Goal: Feedback & Contribution: Contribute content

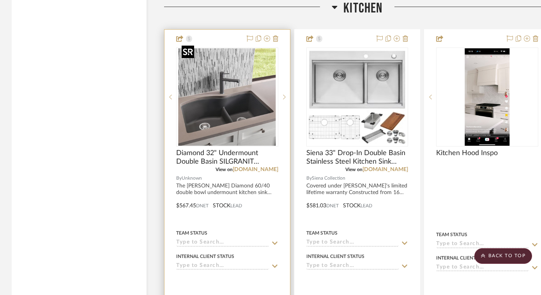
scroll to position [3514, 0]
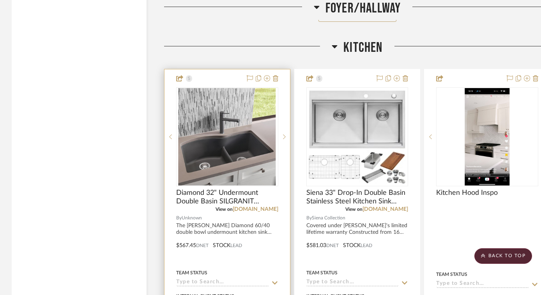
click at [235, 77] on div at bounding box center [228, 240] width 126 height 343
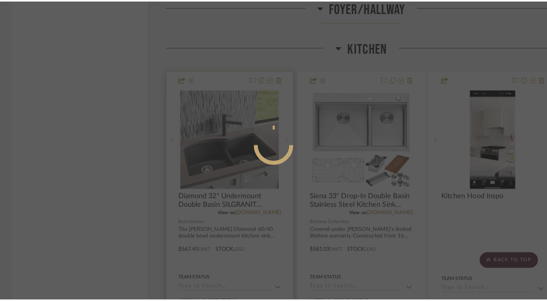
scroll to position [0, 0]
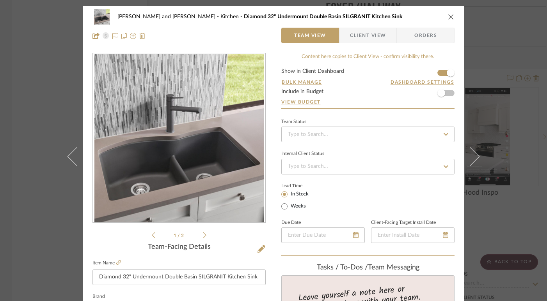
click at [448, 16] on icon "close" at bounding box center [451, 17] width 6 height 6
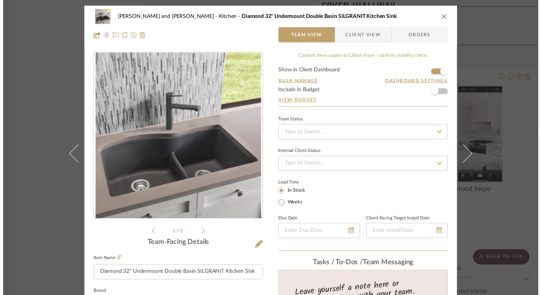
scroll to position [3514, 0]
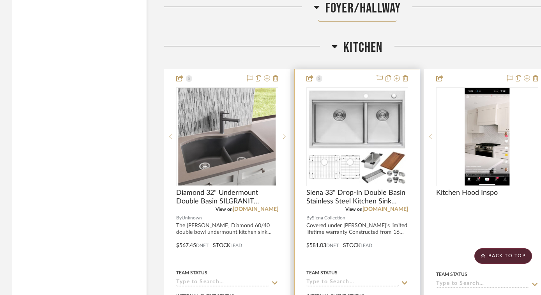
click at [356, 74] on div at bounding box center [358, 240] width 126 height 343
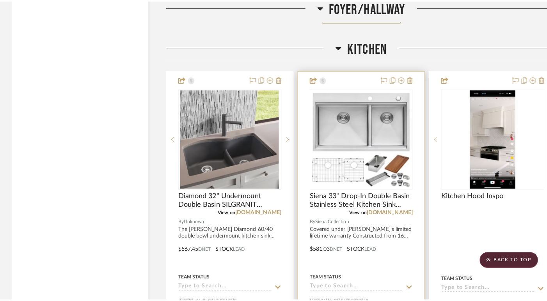
scroll to position [0, 0]
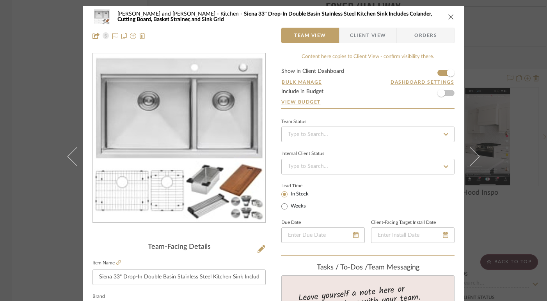
click at [449, 17] on icon "close" at bounding box center [451, 17] width 6 height 6
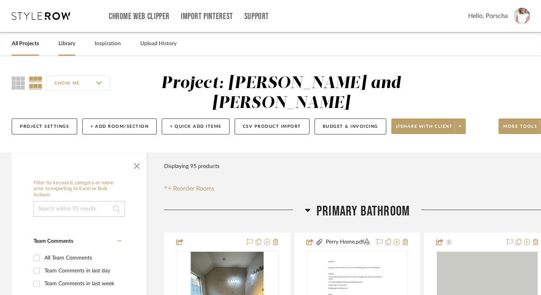
click at [73, 46] on link "Library" at bounding box center [66, 44] width 17 height 11
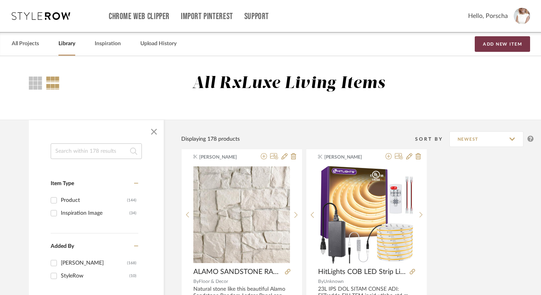
click at [491, 46] on button "Add New Item" at bounding box center [502, 44] width 55 height 16
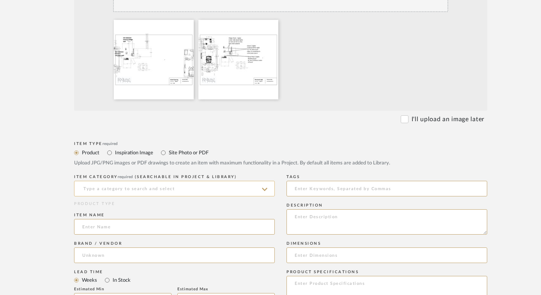
scroll to position [233, 0]
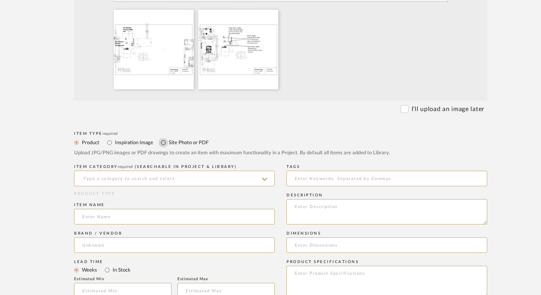
click at [164, 143] on input "Site Photo or PDF" at bounding box center [163, 142] width 9 height 9
radio input "true"
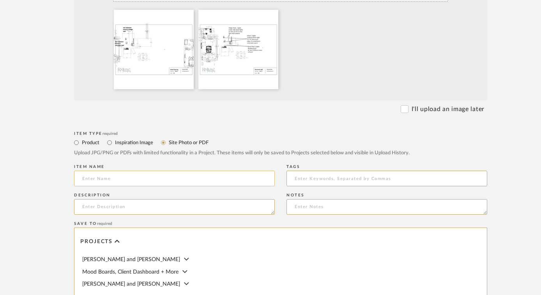
click at [142, 184] on input at bounding box center [174, 179] width 201 height 16
type input "c"
click at [124, 178] on input "Ceiling & Island spacing" at bounding box center [174, 179] width 201 height 16
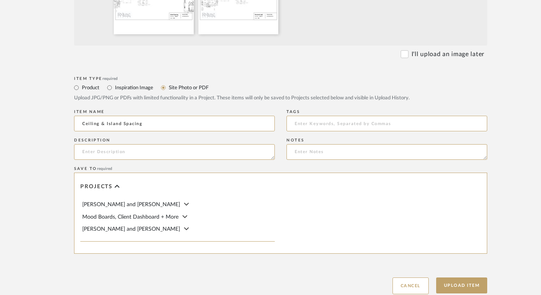
scroll to position [341, 0]
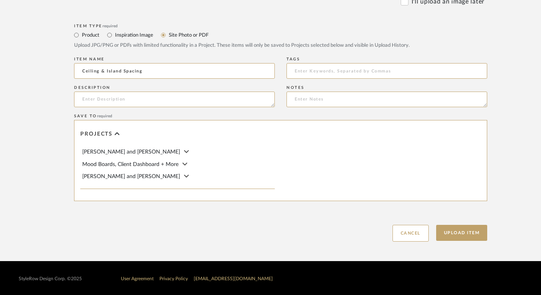
type input "Ceiling & Island Spacing"
click at [137, 152] on span "[PERSON_NAME] and [PERSON_NAME]" at bounding box center [131, 151] width 98 height 5
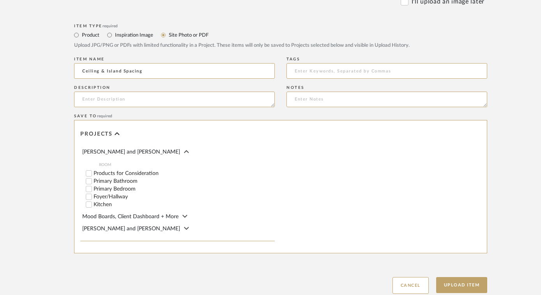
click at [105, 203] on label "Kitchen" at bounding box center [184, 204] width 181 height 5
click at [93, 203] on input "Kitchen" at bounding box center [89, 205] width 8 height 8
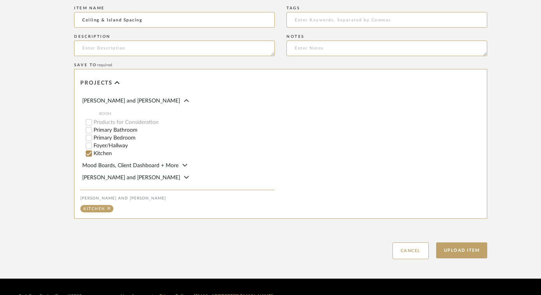
scroll to position [409, 0]
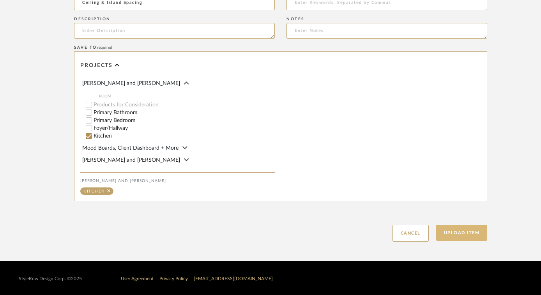
click at [455, 228] on button "Upload Item" at bounding box center [461, 233] width 51 height 16
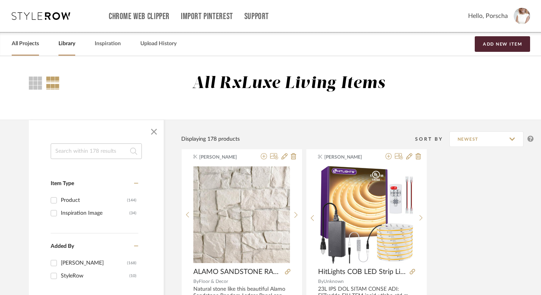
click at [26, 43] on link "All Projects" at bounding box center [25, 44] width 27 height 11
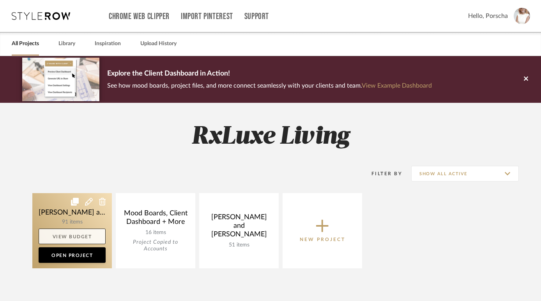
click at [67, 231] on link "View Budget" at bounding box center [72, 237] width 67 height 16
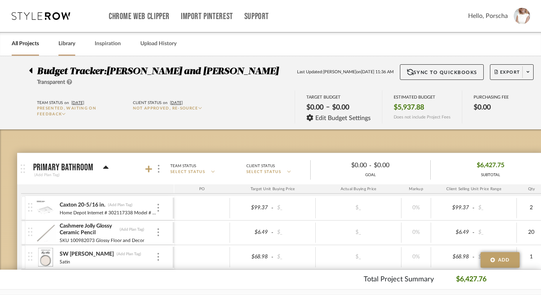
click at [65, 49] on link "Library" at bounding box center [66, 44] width 17 height 11
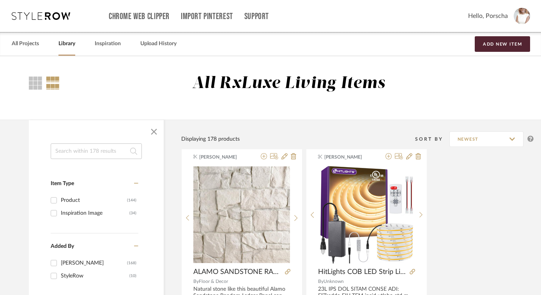
click at [104, 152] on input at bounding box center [96, 152] width 91 height 16
type input "tile"
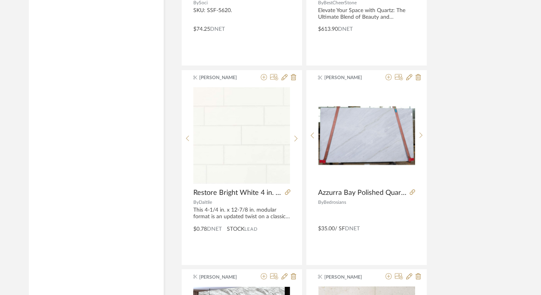
scroll to position [705, 0]
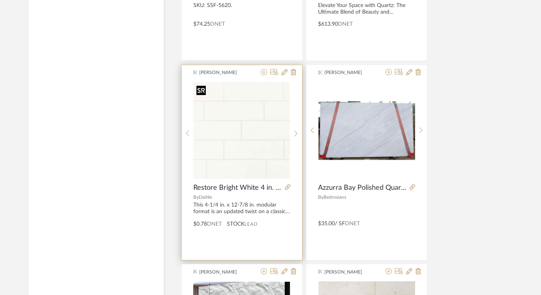
click at [246, 157] on img "0" at bounding box center [241, 130] width 97 height 97
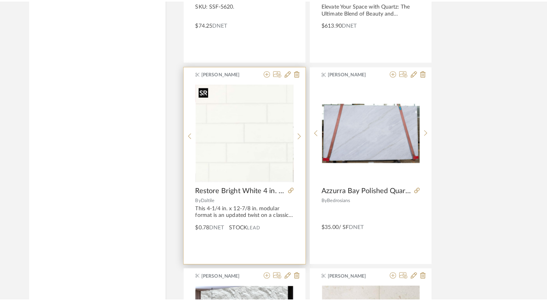
scroll to position [0, 0]
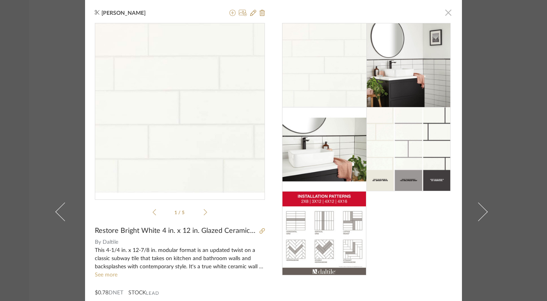
click at [446, 13] on span "button" at bounding box center [448, 13] width 16 height 16
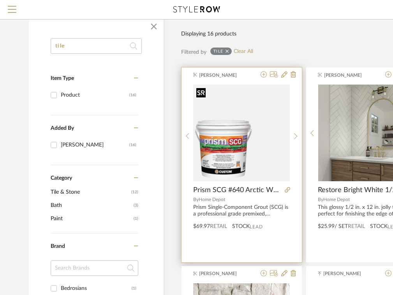
scroll to position [70, 0]
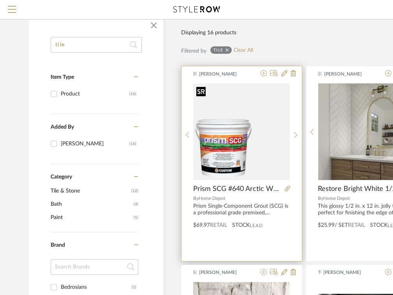
click at [227, 148] on img "0" at bounding box center [241, 131] width 97 height 97
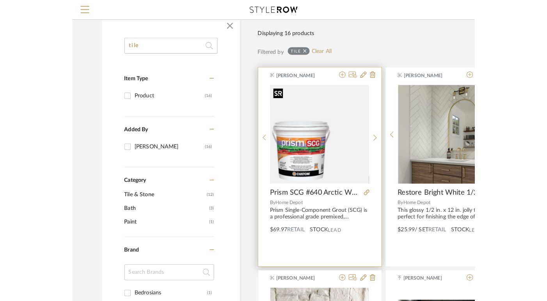
scroll to position [0, 0]
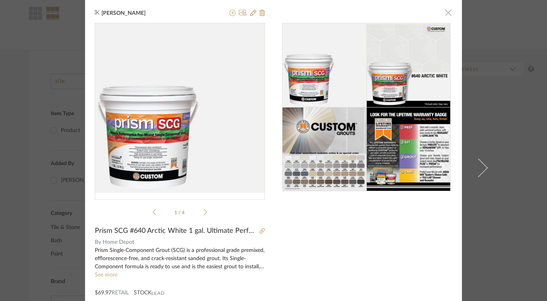
click at [399, 14] on span "button" at bounding box center [448, 13] width 16 height 16
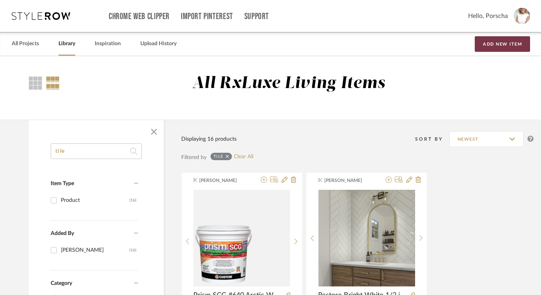
click at [399, 37] on button "Add New Item" at bounding box center [502, 44] width 55 height 16
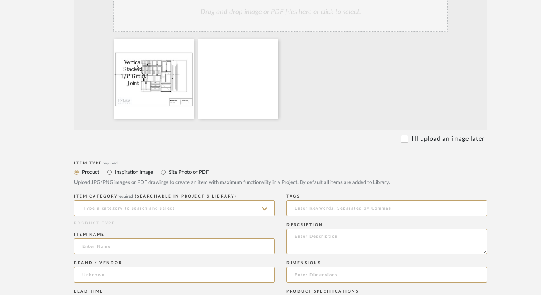
scroll to position [204, 0]
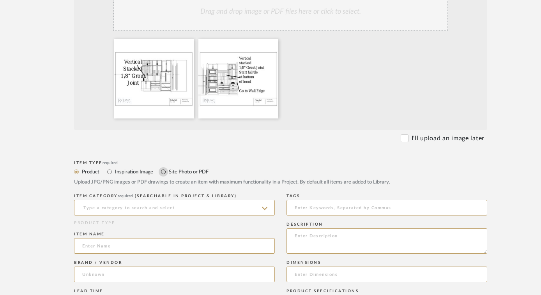
click at [165, 173] on input "Site Photo or PDF" at bounding box center [163, 171] width 9 height 9
radio input "true"
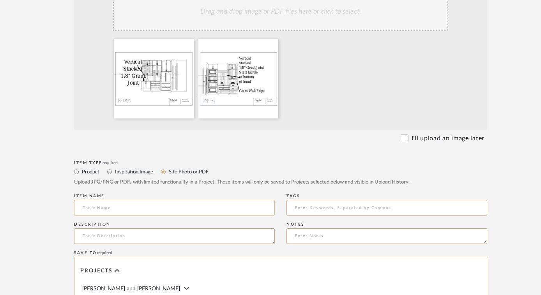
click at [151, 207] on input at bounding box center [174, 208] width 201 height 16
type input "Tile Instructions"
click at [170, 235] on textarea at bounding box center [174, 237] width 201 height 16
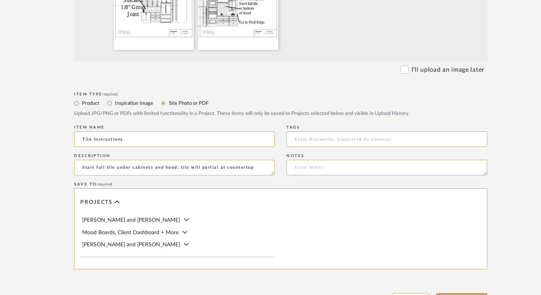
scroll to position [274, 0]
type textarea "Start full tile under cabinets and hood; tile will partial at countertop"
click at [184, 216] on icon at bounding box center [186, 219] width 5 height 8
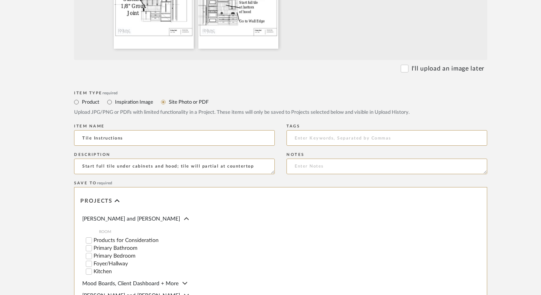
click at [97, 271] on label "Kitchen" at bounding box center [184, 271] width 181 height 5
click at [93, 271] on input "Kitchen" at bounding box center [89, 272] width 8 height 8
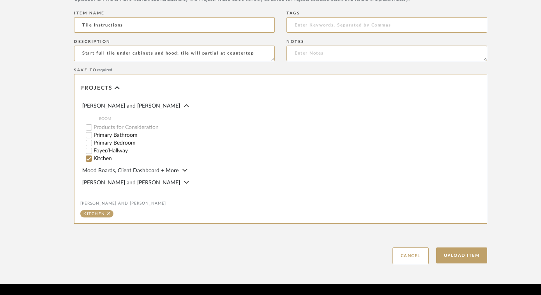
scroll to position [397, 0]
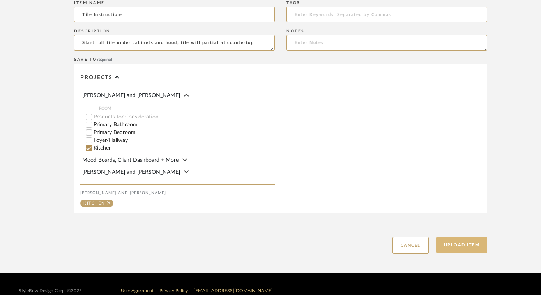
click at [399, 240] on button "Upload Item" at bounding box center [461, 245] width 51 height 16
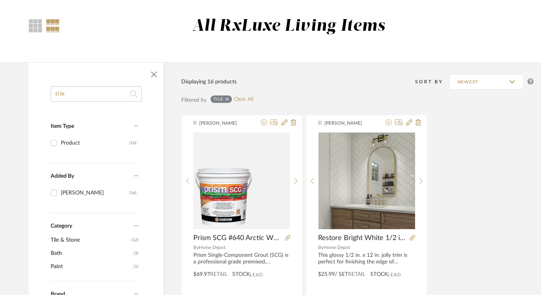
scroll to position [58, 0]
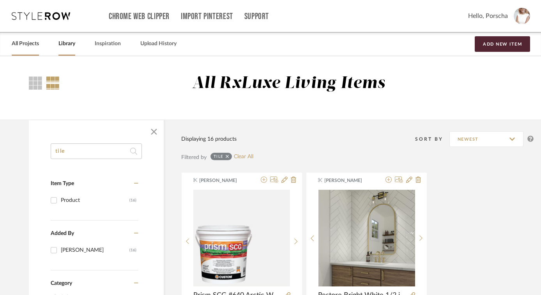
click at [27, 41] on link "All Projects" at bounding box center [25, 44] width 27 height 11
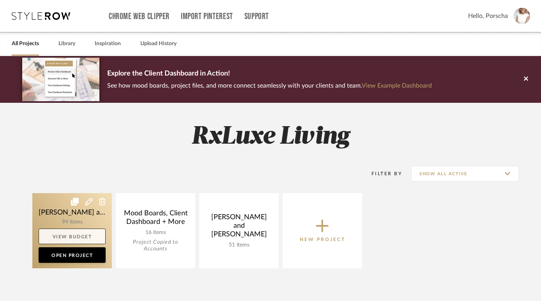
click at [75, 232] on link "View Budget" at bounding box center [72, 237] width 67 height 16
click at [89, 222] on link at bounding box center [72, 230] width 80 height 75
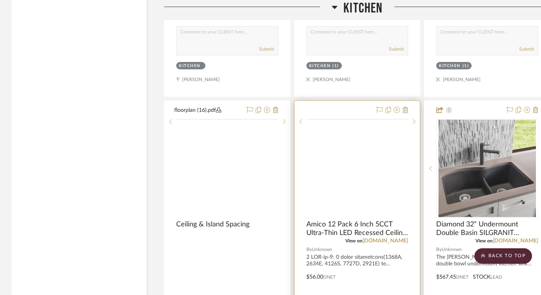
scroll to position [3838, 0]
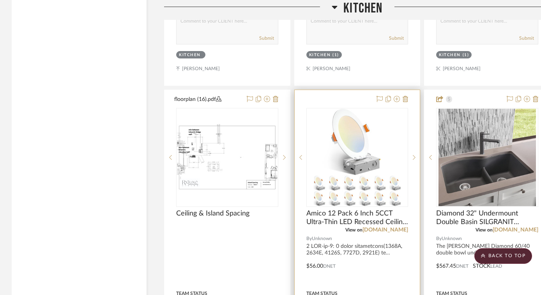
click at [330, 94] on div at bounding box center [358, 260] width 126 height 341
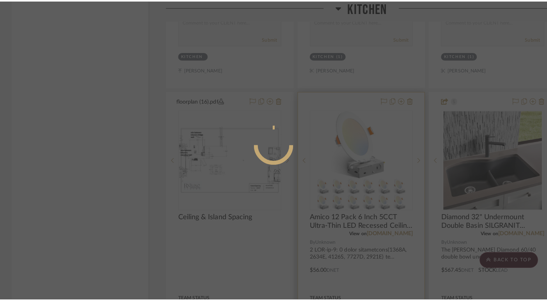
scroll to position [0, 0]
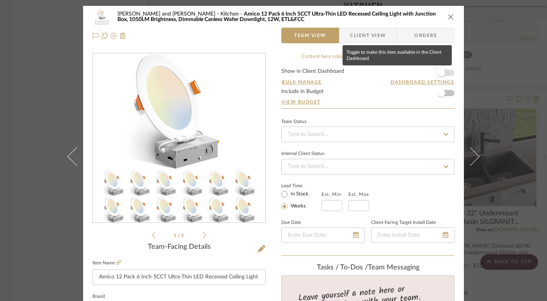
click at [440, 72] on span "button" at bounding box center [441, 73] width 8 height 8
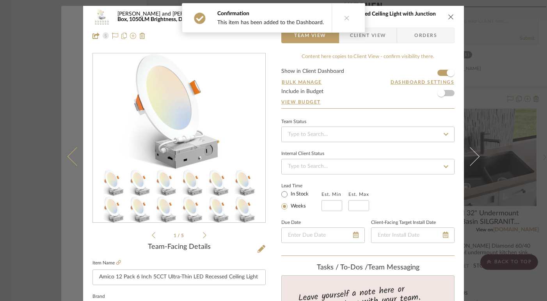
click at [75, 151] on icon at bounding box center [76, 156] width 19 height 19
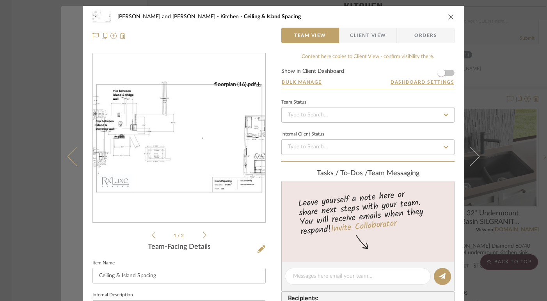
click at [74, 151] on icon at bounding box center [76, 156] width 19 height 19
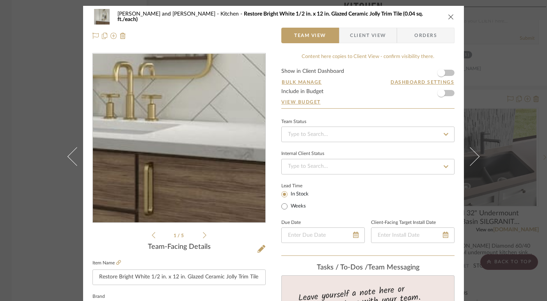
click at [215, 187] on img "0" at bounding box center [178, 138] width 169 height 169
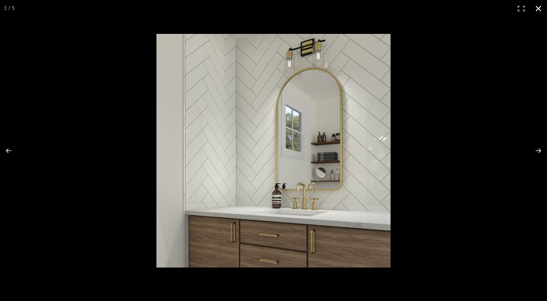
click at [537, 10] on button at bounding box center [538, 8] width 17 height 17
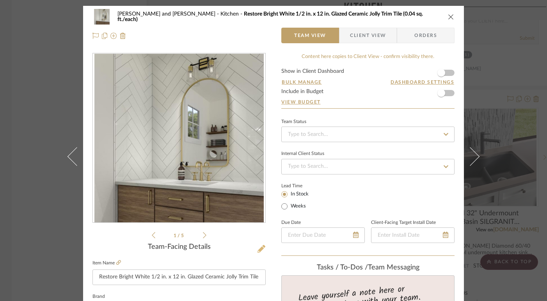
click at [259, 250] on icon at bounding box center [261, 249] width 8 height 8
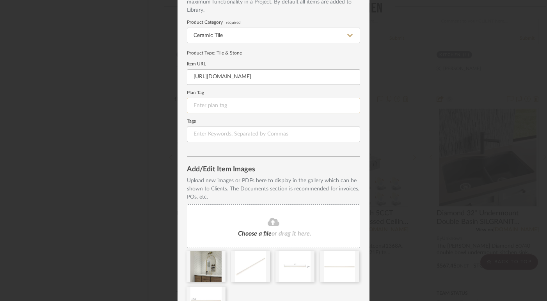
scroll to position [106, 0]
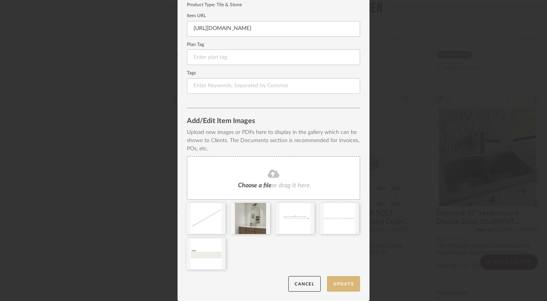
click at [340, 284] on button "Update" at bounding box center [343, 284] width 33 height 16
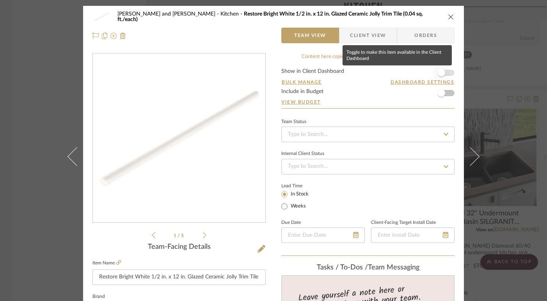
click at [440, 74] on span "button" at bounding box center [441, 73] width 8 height 8
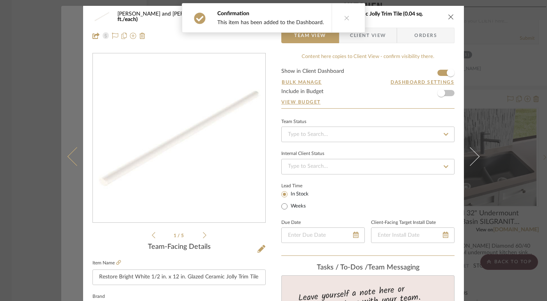
click at [72, 155] on icon at bounding box center [76, 156] width 19 height 19
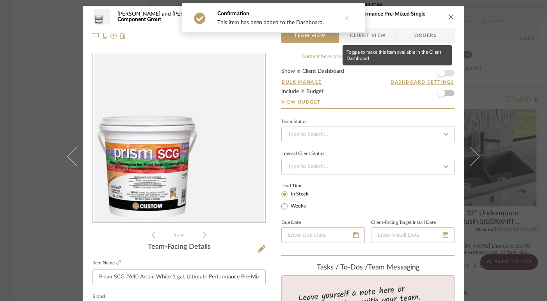
click at [442, 74] on span "button" at bounding box center [440, 72] width 17 height 17
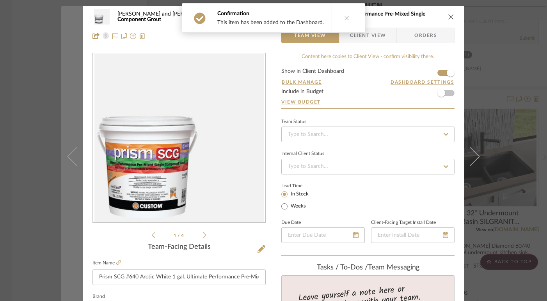
click at [70, 154] on icon at bounding box center [76, 156] width 19 height 19
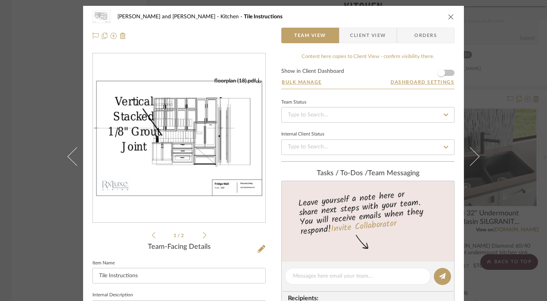
click at [66, 158] on button at bounding box center [72, 156] width 22 height 301
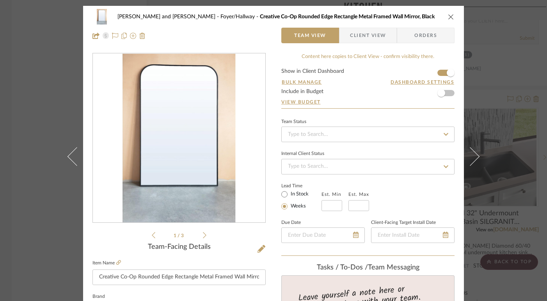
click at [450, 18] on icon "close" at bounding box center [451, 17] width 6 height 6
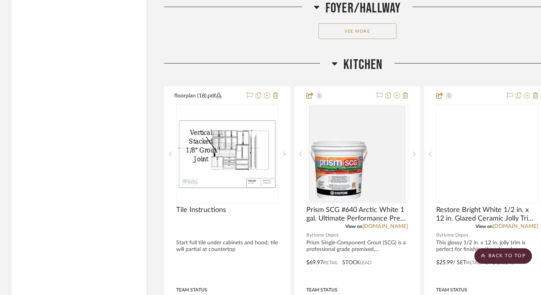
scroll to position [3496, 0]
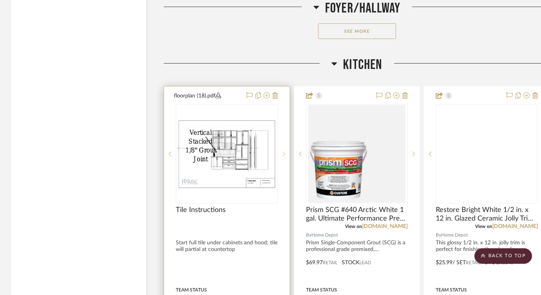
click at [287, 151] on sr-next-btn at bounding box center [284, 153] width 12 height 5
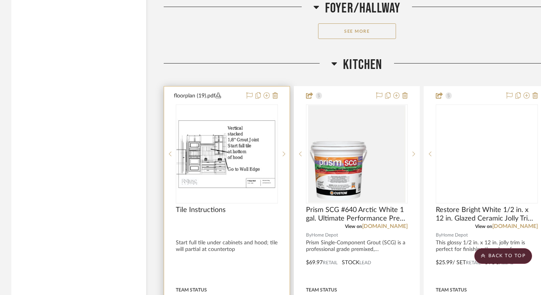
click at [245, 240] on div at bounding box center [227, 257] width 126 height 341
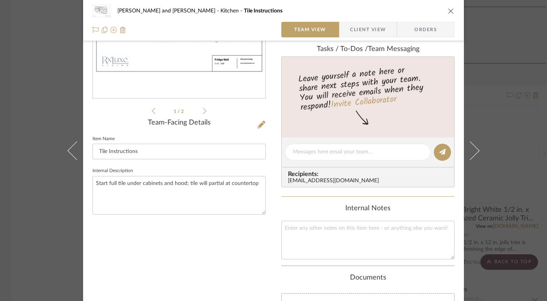
scroll to position [184, 0]
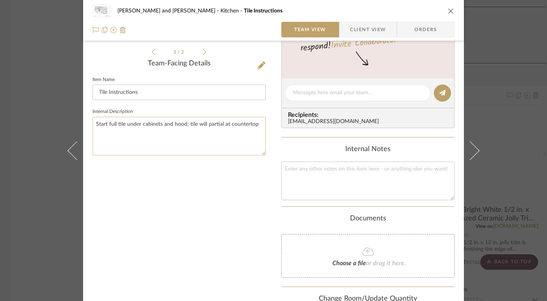
click at [161, 126] on textarea "Start full tile under cabinets and hood; tile will partial at countertop" at bounding box center [178, 136] width 173 height 39
click at [212, 125] on textarea "Start full tile under cabinets (fridge wall) and hood; tile will partial at cou…" at bounding box center [178, 136] width 173 height 39
click at [93, 133] on textarea "Start full tile under cabinets (fridge wall) and hood (hood wall); tile will pa…" at bounding box center [178, 136] width 173 height 39
click at [116, 129] on textarea "Start full tile under cabinets (fridge wall) and hood (hood wall); tile will be…" at bounding box center [178, 136] width 173 height 39
click at [172, 133] on textarea "Start full tile under cabinets (fridge wall) and hood (hood wall); tile will be…" at bounding box center [178, 136] width 173 height 39
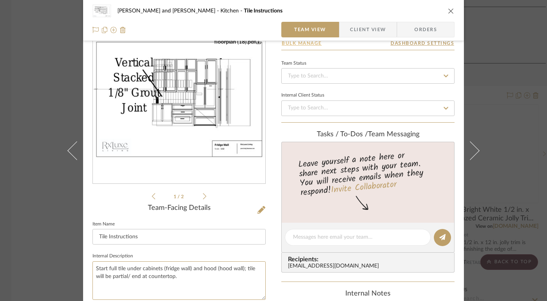
scroll to position [0, 0]
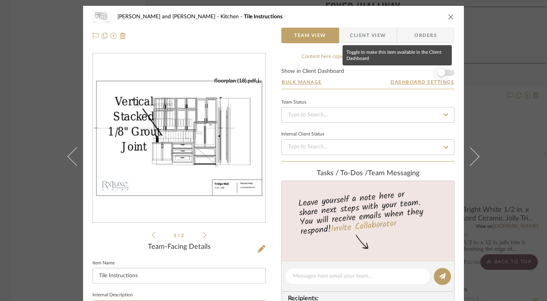
type textarea "Start full tile under cabinets (fridge wall) and hood (hood wall); tile will be…"
click at [441, 74] on span "button" at bounding box center [441, 73] width 8 height 8
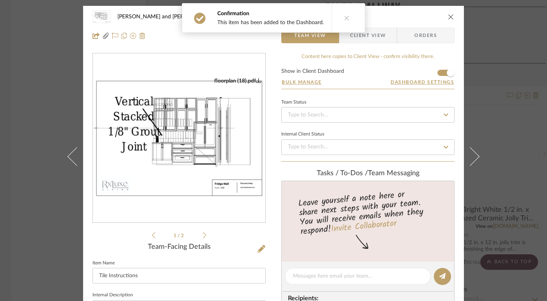
click at [448, 15] on icon "close" at bounding box center [451, 17] width 6 height 6
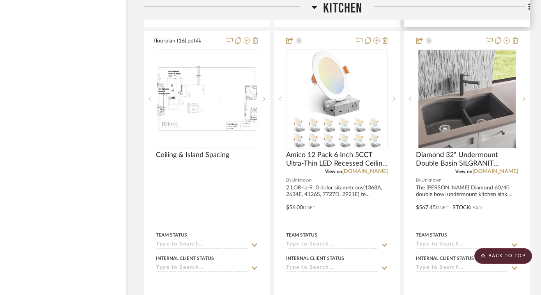
scroll to position [3898, 20]
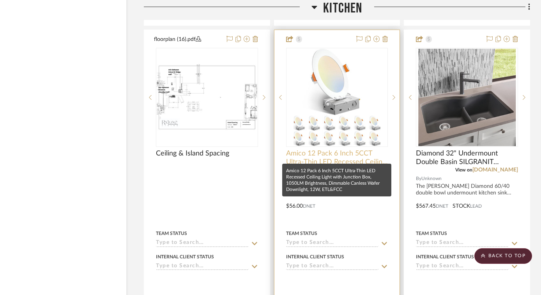
click at [361, 151] on span "Amico 12 Pack 6 Inch 5CCT Ultra-Thin LED Recessed Ceiling Light with Junction B…" at bounding box center [337, 157] width 102 height 17
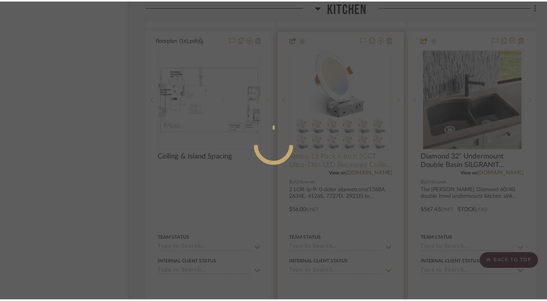
scroll to position [0, 0]
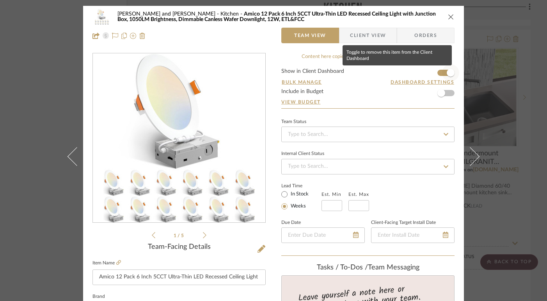
click at [447, 72] on span "button" at bounding box center [451, 73] width 8 height 8
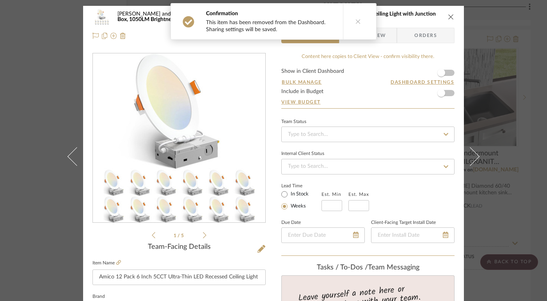
click at [204, 235] on div "1 / 5" at bounding box center [178, 146] width 173 height 187
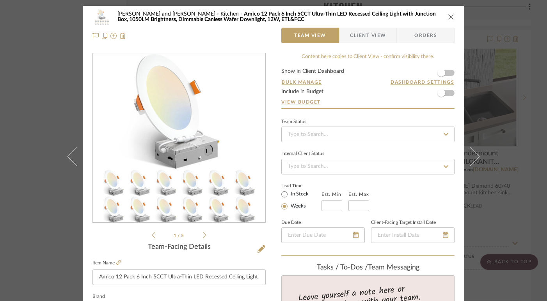
click at [203, 235] on icon at bounding box center [205, 235] width 4 height 6
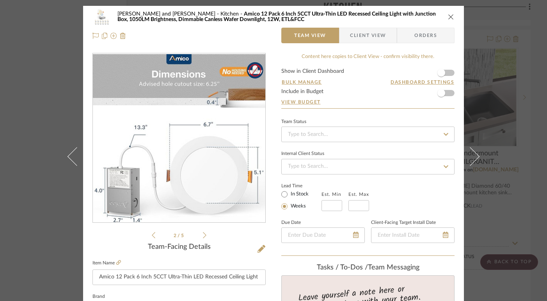
click at [203, 236] on icon at bounding box center [205, 235] width 4 height 7
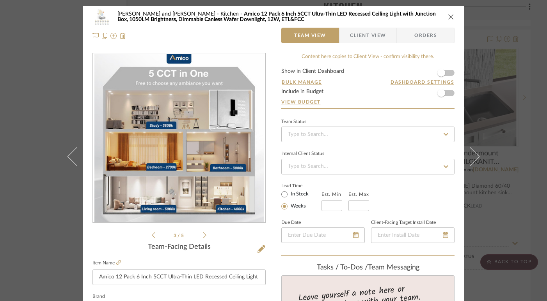
click at [203, 236] on icon at bounding box center [205, 235] width 4 height 7
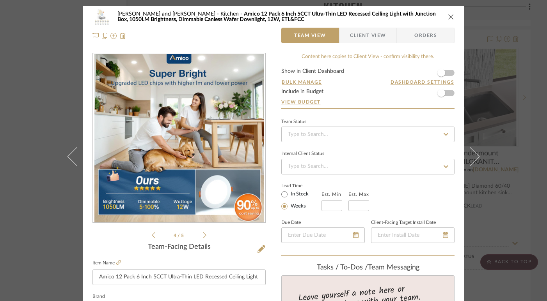
click at [203, 236] on icon at bounding box center [205, 235] width 4 height 7
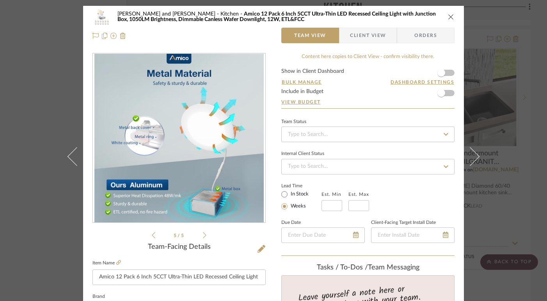
click at [203, 236] on icon at bounding box center [205, 235] width 4 height 7
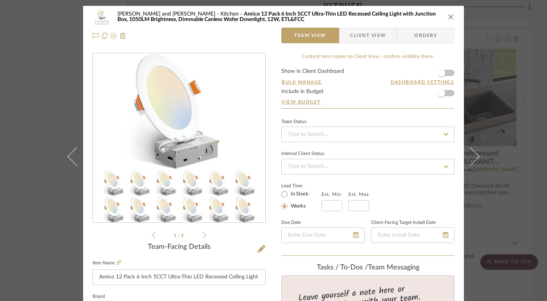
click at [203, 236] on icon at bounding box center [205, 235] width 4 height 7
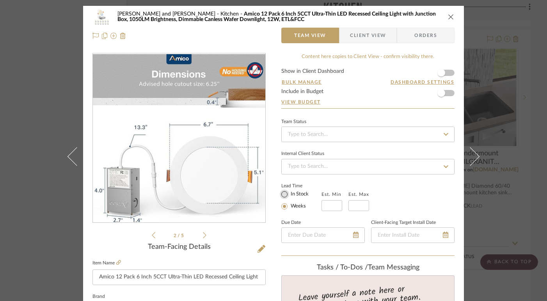
click at [282, 193] on input "In Stock" at bounding box center [284, 194] width 9 height 9
radio input "true"
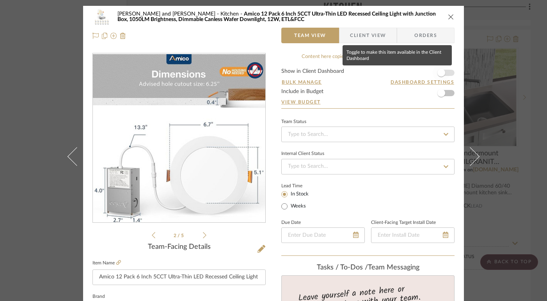
click at [438, 71] on span "button" at bounding box center [441, 73] width 8 height 8
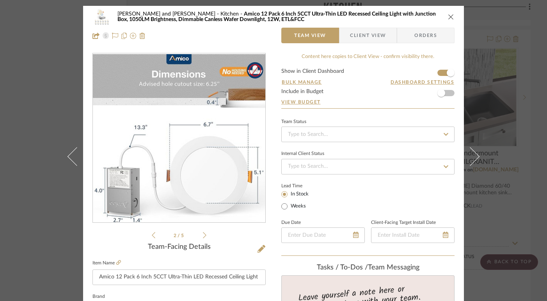
click at [448, 14] on icon "close" at bounding box center [451, 17] width 6 height 6
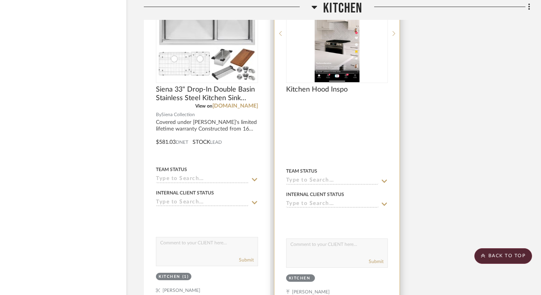
scroll to position [4354, 20]
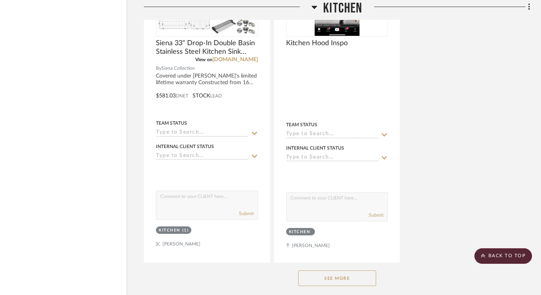
click at [338, 271] on button "See More" at bounding box center [337, 279] width 78 height 16
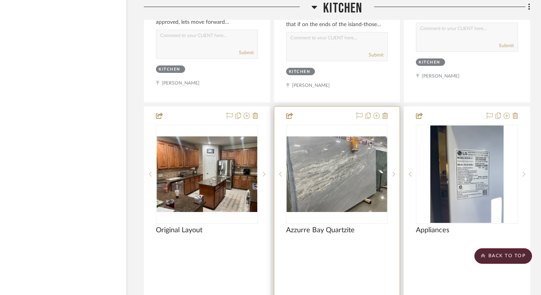
scroll to position [4861, 20]
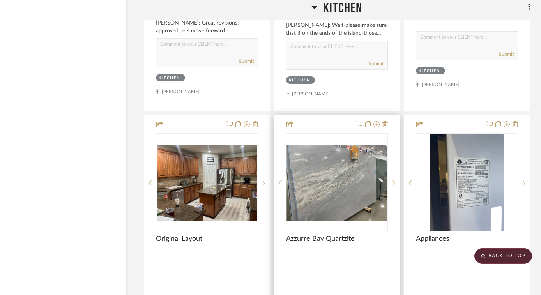
click at [395, 180] on icon at bounding box center [394, 182] width 3 height 5
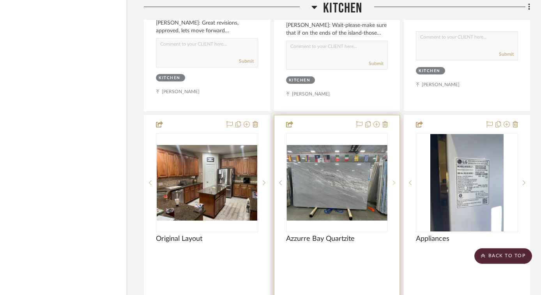
click at [395, 180] on icon at bounding box center [394, 182] width 3 height 5
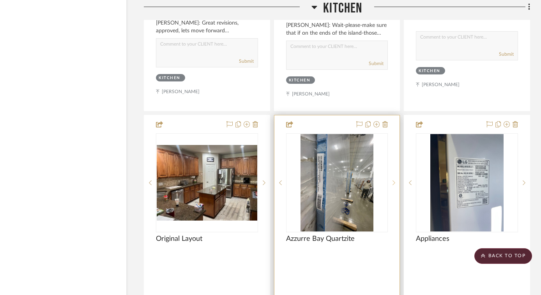
click at [395, 180] on icon at bounding box center [394, 182] width 3 height 5
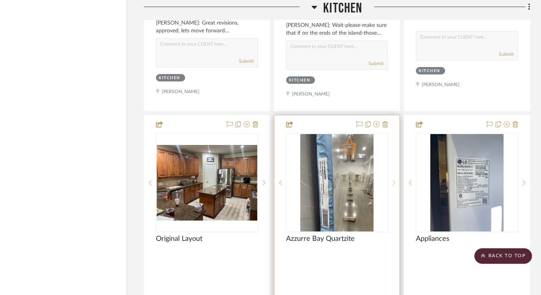
click at [395, 180] on icon at bounding box center [394, 182] width 3 height 5
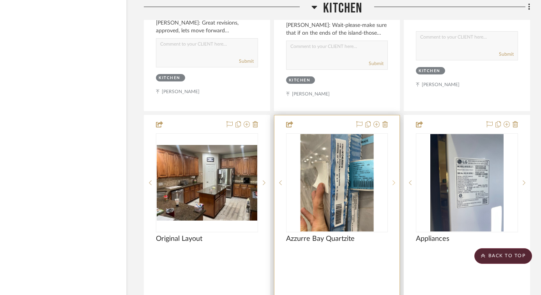
click at [395, 180] on sr-next-btn at bounding box center [394, 182] width 12 height 5
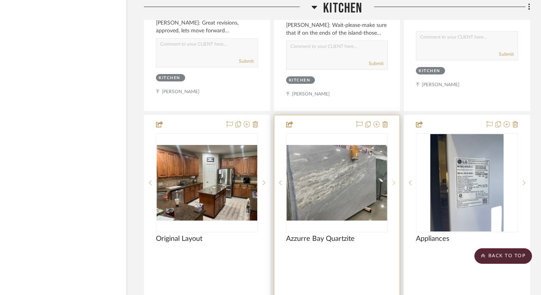
click at [396, 180] on sr-next-btn at bounding box center [394, 182] width 12 height 5
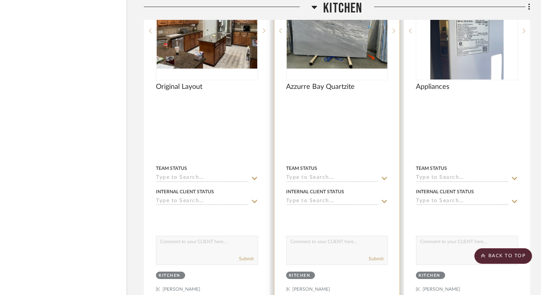
scroll to position [4958, 20]
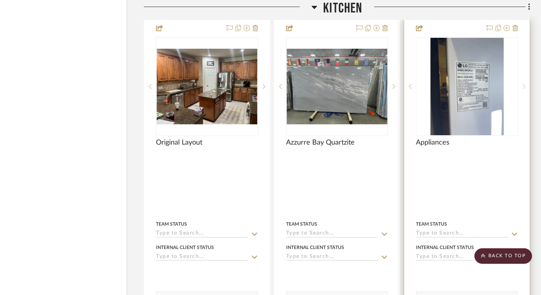
click at [525, 84] on icon at bounding box center [524, 86] width 3 height 5
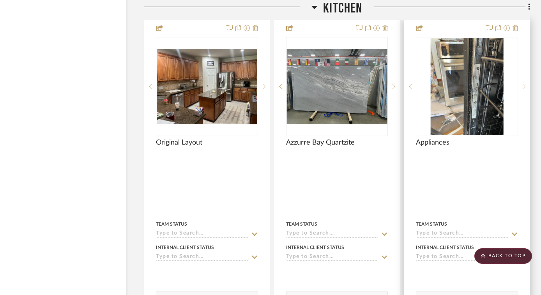
click at [525, 84] on icon at bounding box center [524, 86] width 3 height 5
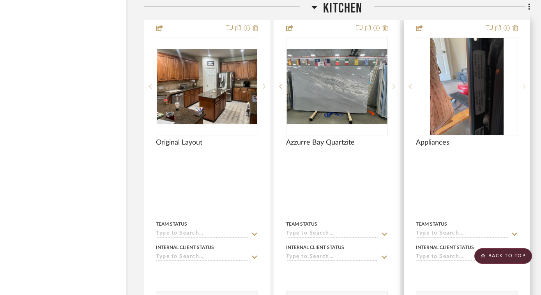
click at [525, 84] on icon at bounding box center [524, 86] width 3 height 5
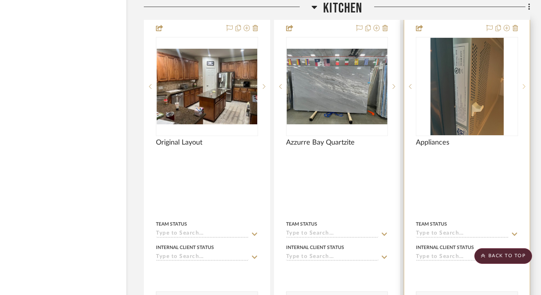
click at [525, 84] on icon at bounding box center [524, 86] width 3 height 5
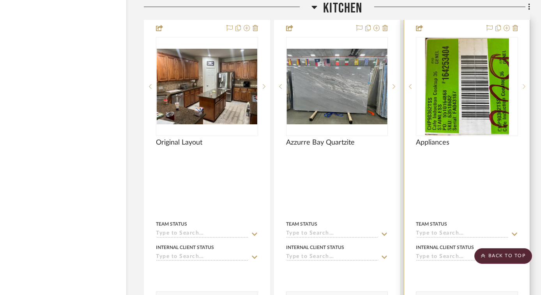
click at [525, 84] on icon at bounding box center [524, 86] width 3 height 5
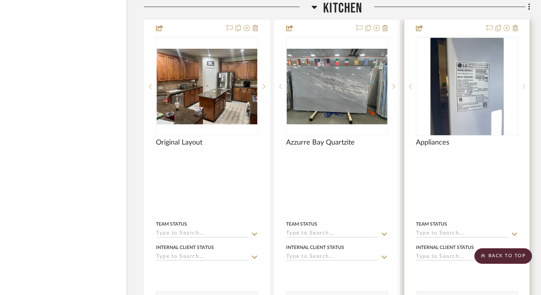
click at [525, 84] on icon at bounding box center [524, 86] width 3 height 5
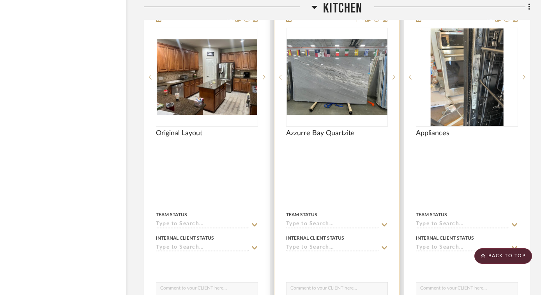
scroll to position [4969, 20]
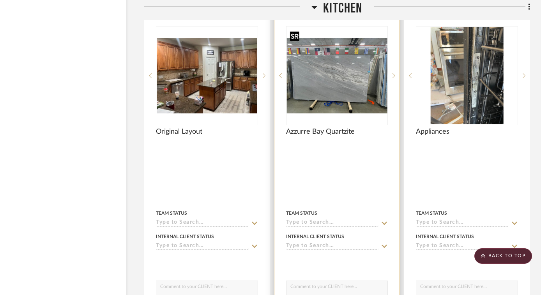
click at [337, 88] on img "1" at bounding box center [337, 76] width 101 height 76
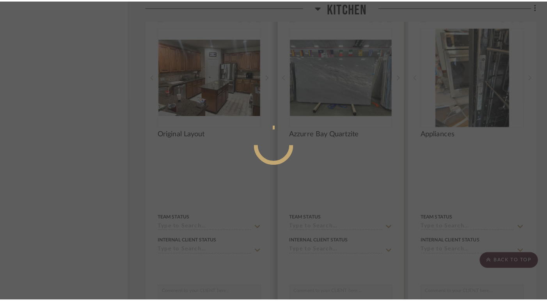
scroll to position [0, 0]
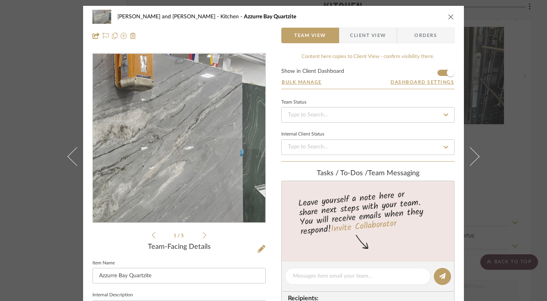
click at [220, 116] on img "0" at bounding box center [179, 138] width 172 height 129
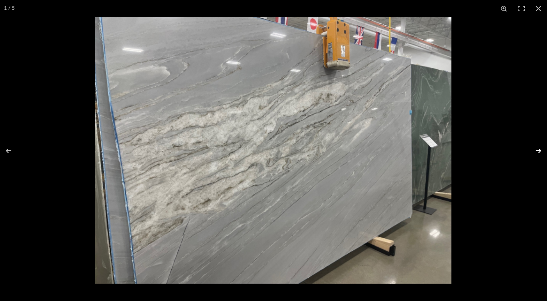
click at [537, 149] on button at bounding box center [532, 150] width 27 height 39
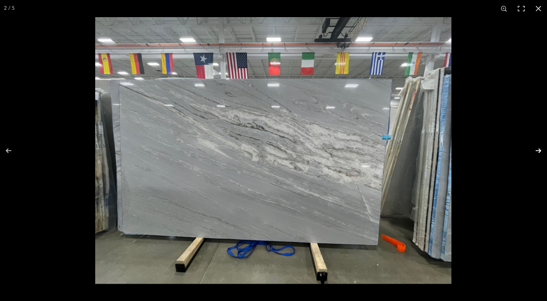
click at [538, 149] on button at bounding box center [532, 150] width 27 height 39
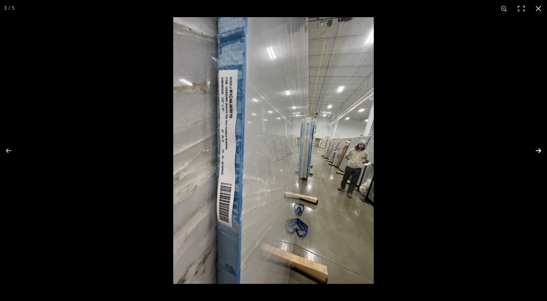
click at [538, 149] on button at bounding box center [532, 150] width 27 height 39
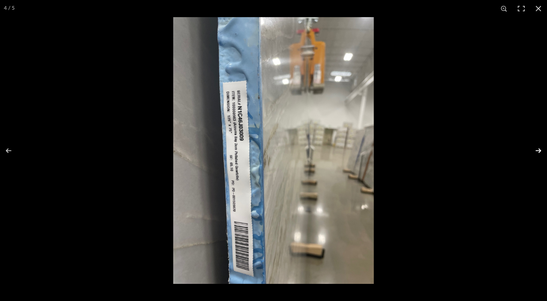
click at [538, 149] on button at bounding box center [532, 150] width 27 height 39
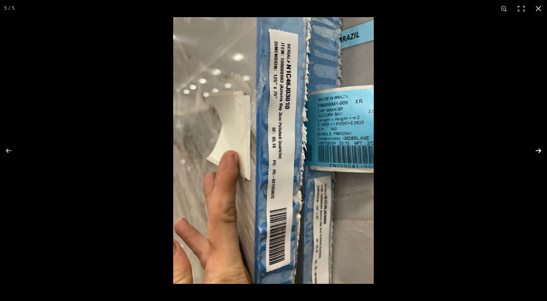
click at [538, 149] on button at bounding box center [532, 150] width 27 height 39
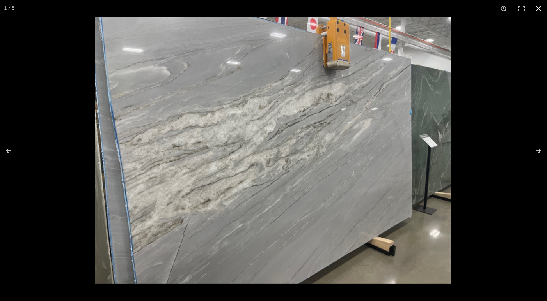
click at [542, 11] on button at bounding box center [538, 8] width 17 height 17
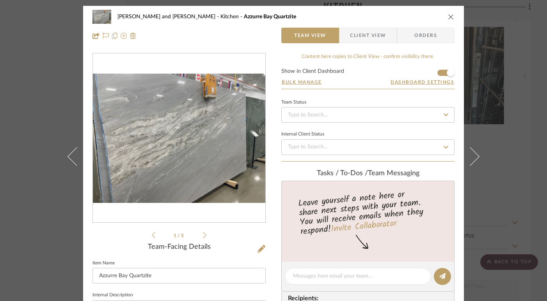
click at [448, 17] on icon "close" at bounding box center [451, 17] width 6 height 6
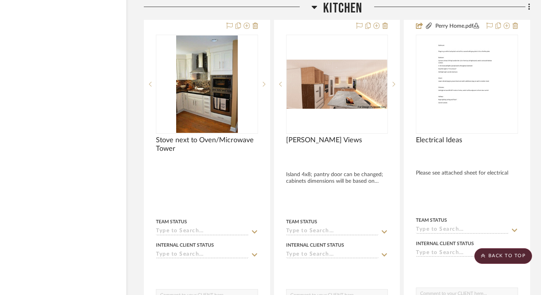
scroll to position [5657, 20]
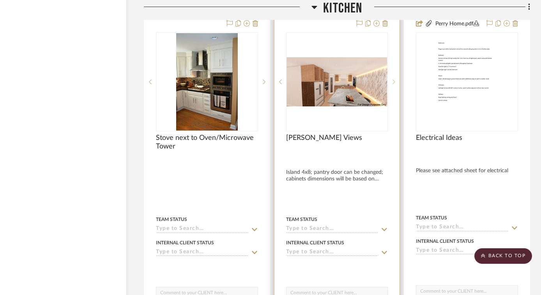
click at [392, 79] on sr-next-btn at bounding box center [394, 81] width 12 height 5
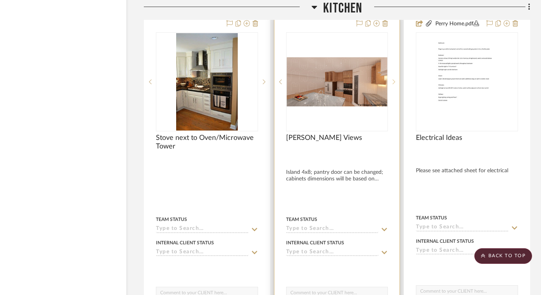
click at [392, 79] on sr-next-btn at bounding box center [394, 81] width 12 height 5
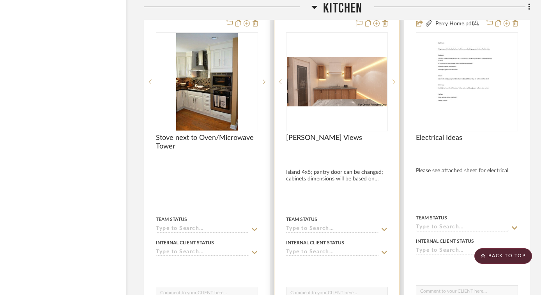
click at [392, 79] on sr-next-btn at bounding box center [394, 81] width 12 height 5
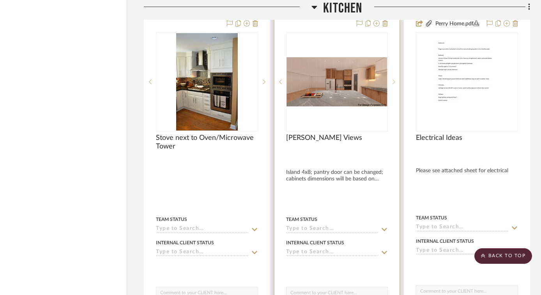
click at [392, 79] on sr-next-btn at bounding box center [394, 81] width 12 height 5
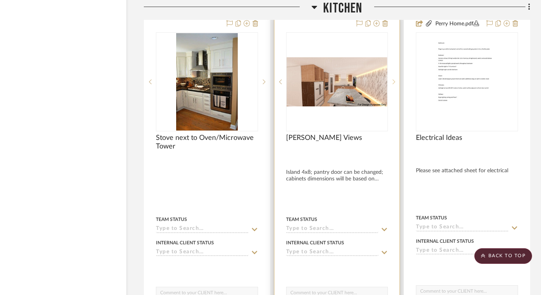
click at [392, 79] on sr-next-btn at bounding box center [394, 81] width 12 height 5
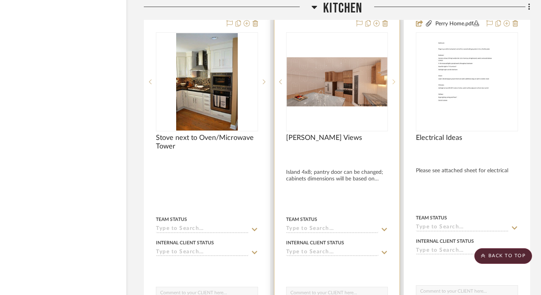
click at [392, 79] on sr-next-btn at bounding box center [394, 81] width 12 height 5
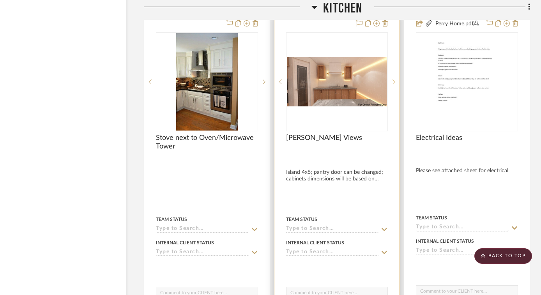
click at [392, 79] on sr-next-btn at bounding box center [394, 81] width 12 height 5
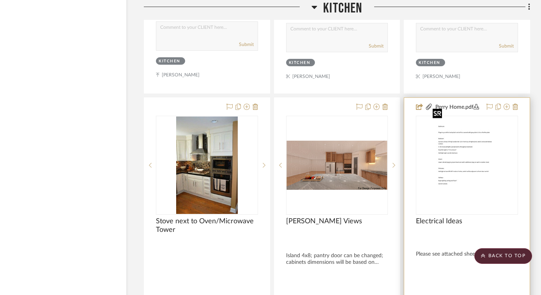
click at [0, 0] on img at bounding box center [0, 0] width 0 height 0
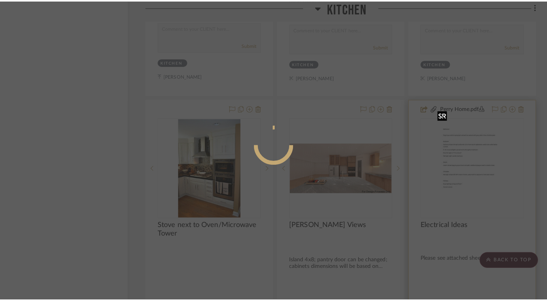
scroll to position [0, 0]
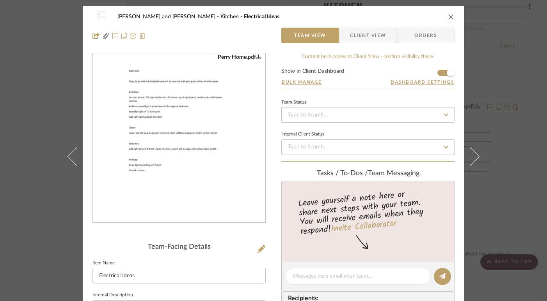
click at [193, 120] on img "0" at bounding box center [178, 138] width 131 height 169
click at [450, 14] on icon "close" at bounding box center [451, 17] width 6 height 6
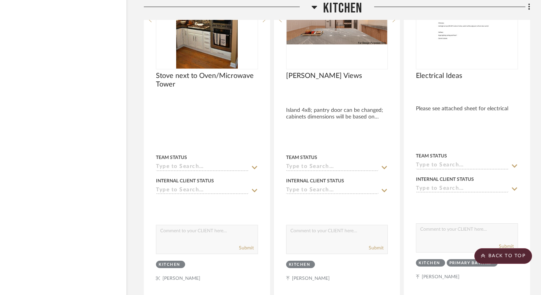
scroll to position [5746, 20]
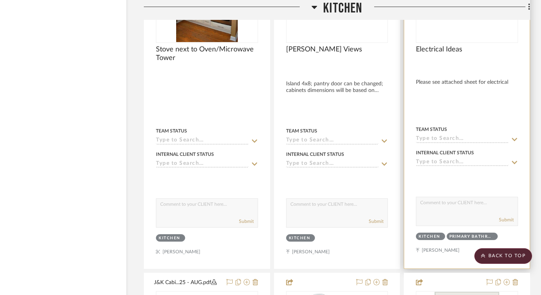
click at [438, 78] on div at bounding box center [467, 97] width 126 height 343
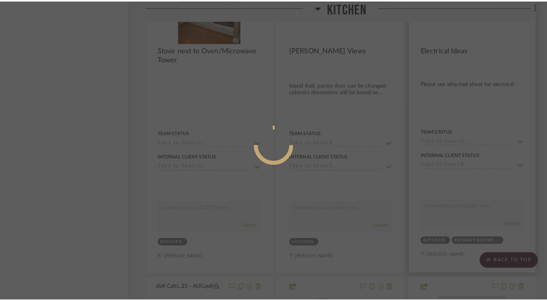
scroll to position [0, 0]
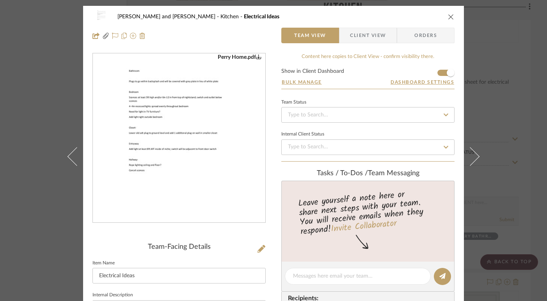
click at [448, 17] on icon "close" at bounding box center [451, 17] width 6 height 6
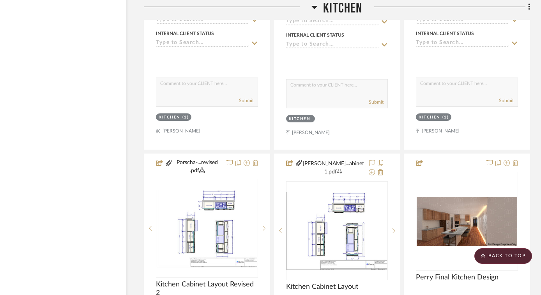
scroll to position [4464, 20]
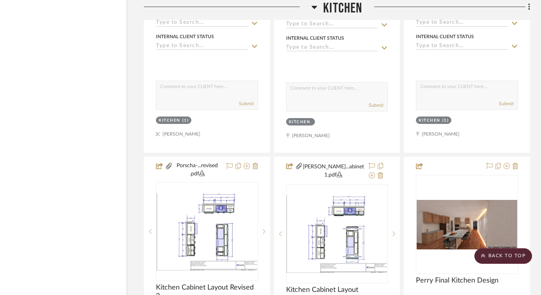
click at [322, 6] on h3 "Kitchen" at bounding box center [337, 8] width 51 height 17
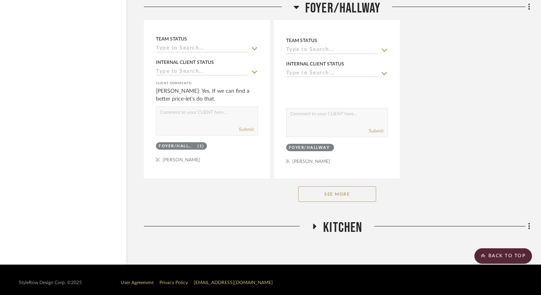
scroll to position [3331, 20]
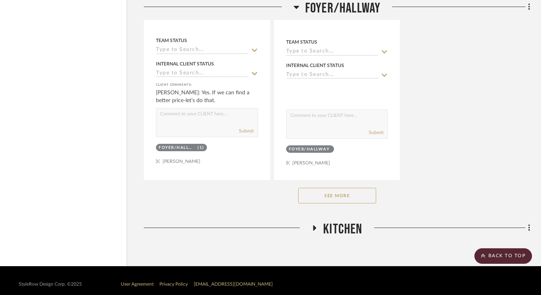
click at [329, 227] on span "Kitchen" at bounding box center [342, 229] width 39 height 17
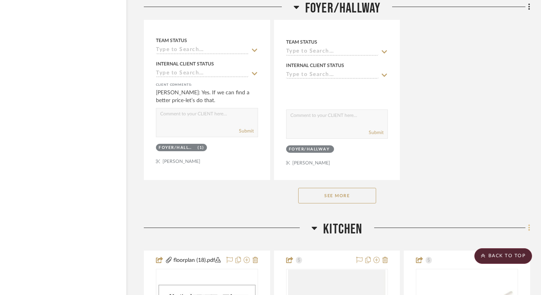
click at [530, 225] on icon at bounding box center [529, 228] width 2 height 7
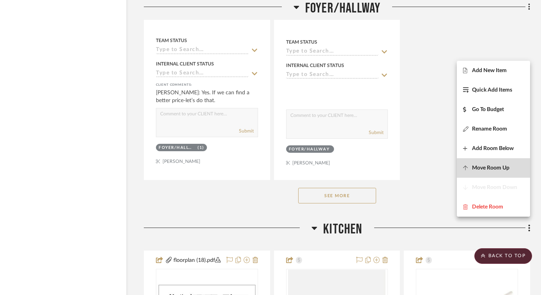
click at [499, 170] on span "Move Room Up" at bounding box center [490, 168] width 37 height 7
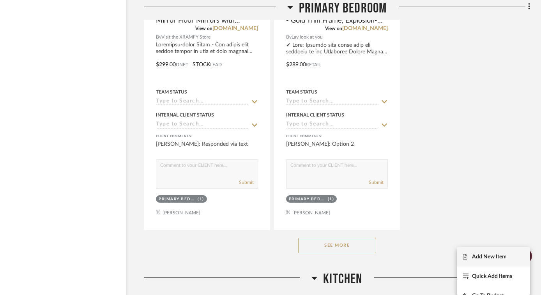
scroll to position [2279, 20]
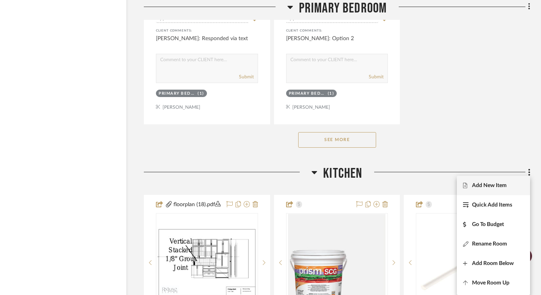
click at [487, 120] on div at bounding box center [270, 147] width 541 height 295
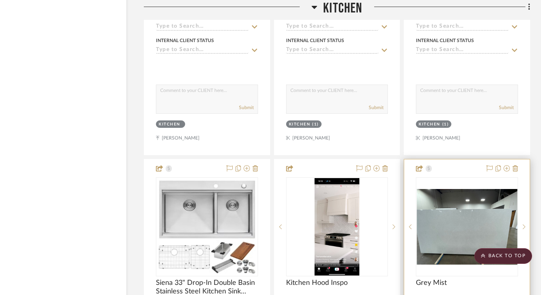
scroll to position [3112, 20]
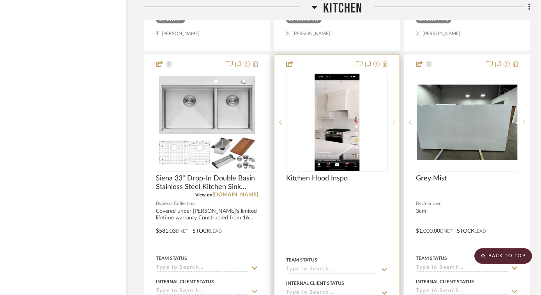
click at [397, 120] on sr-next-btn at bounding box center [394, 122] width 12 height 5
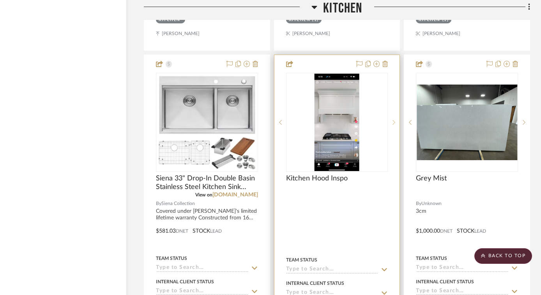
click at [397, 120] on sr-next-btn at bounding box center [394, 122] width 12 height 5
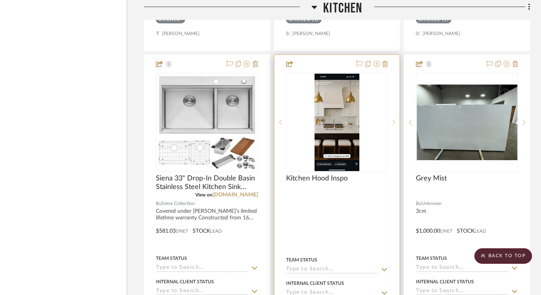
click at [397, 121] on div at bounding box center [394, 122] width 12 height 99
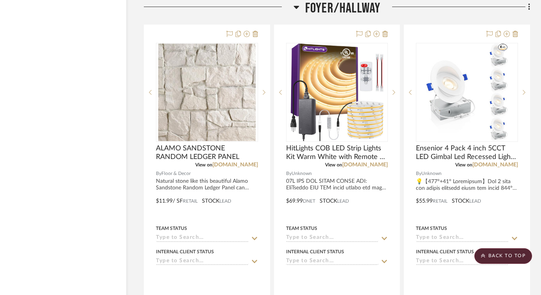
scroll to position [6348, 20]
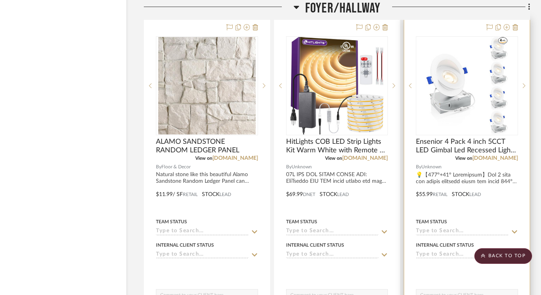
click at [503, 217] on div "Team Status" at bounding box center [467, 226] width 102 height 19
click at [415, 50] on div at bounding box center [410, 85] width 12 height 99
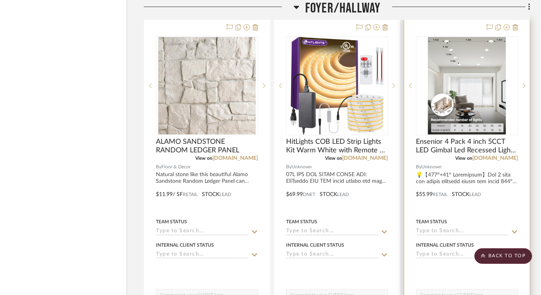
click at [424, 155] on div "View on [DOMAIN_NAME]" at bounding box center [467, 158] width 102 height 7
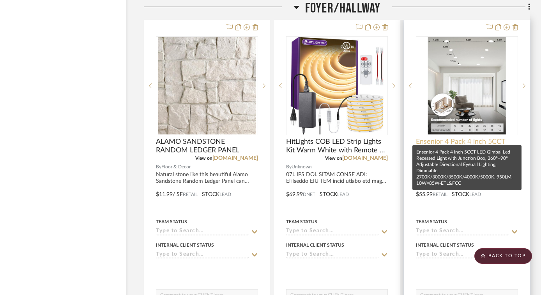
click at [434, 138] on span "Ensenior 4 Pack 4 inch 5CCT LED Gimbal Led Recessed Light with Junction Box, 36…" at bounding box center [467, 146] width 102 height 17
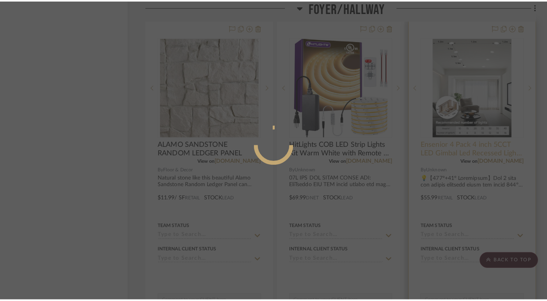
scroll to position [0, 0]
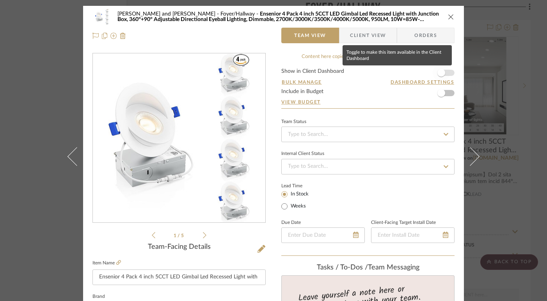
click at [441, 72] on span "button" at bounding box center [441, 73] width 8 height 8
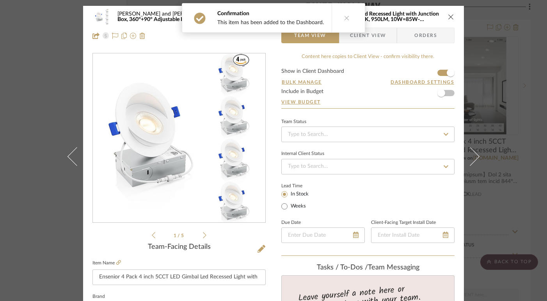
click at [448, 15] on icon "close" at bounding box center [451, 17] width 6 height 6
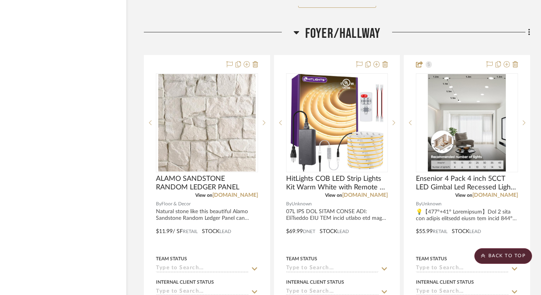
scroll to position [6289, 20]
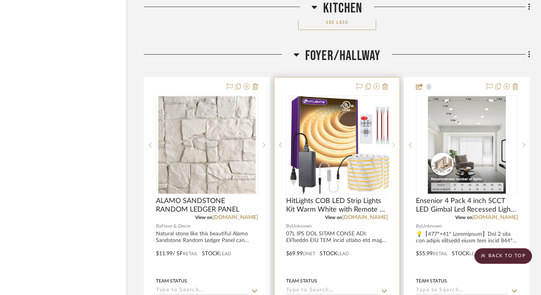
click at [395, 152] on div at bounding box center [394, 145] width 12 height 99
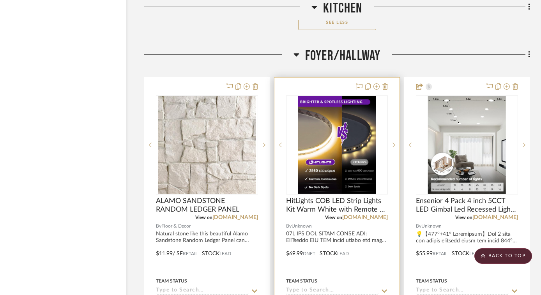
click at [376, 246] on div at bounding box center [338, 248] width 126 height 341
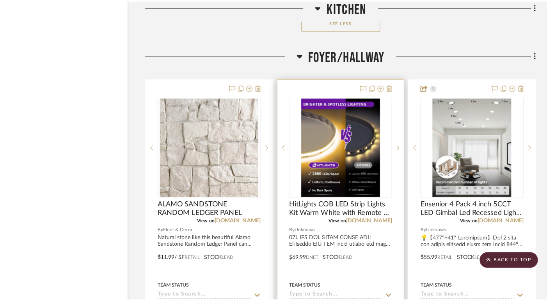
scroll to position [0, 0]
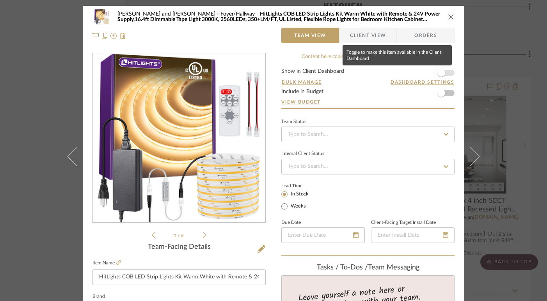
click at [442, 70] on span "button" at bounding box center [440, 72] width 17 height 17
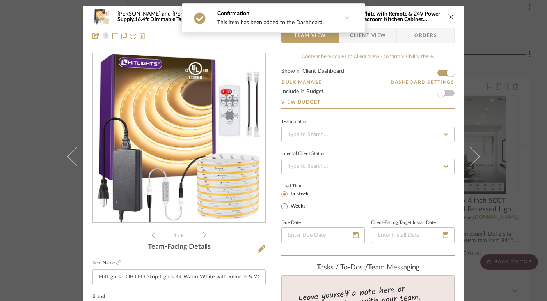
click at [451, 16] on icon "close" at bounding box center [451, 17] width 6 height 6
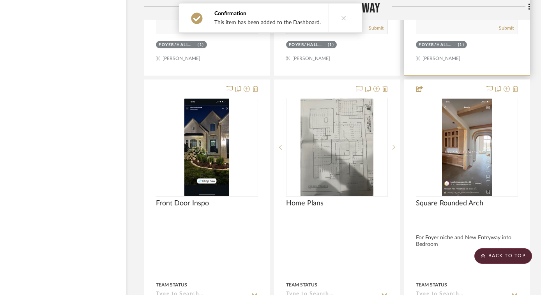
scroll to position [6638, 20]
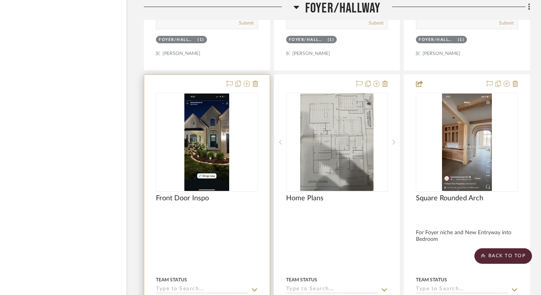
click at [219, 133] on img "0" at bounding box center [206, 142] width 45 height 97
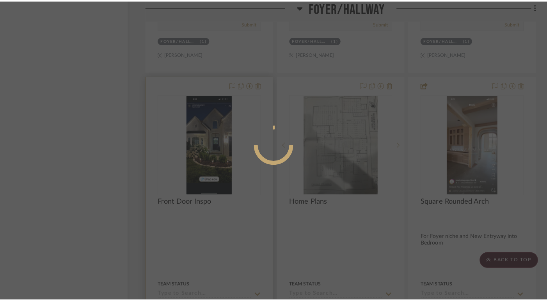
scroll to position [0, 0]
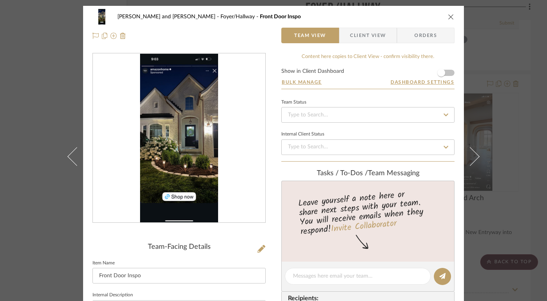
click at [448, 16] on icon "close" at bounding box center [451, 17] width 6 height 6
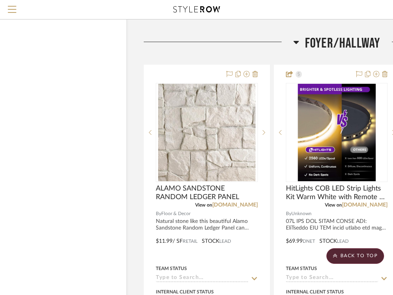
scroll to position [6269, 20]
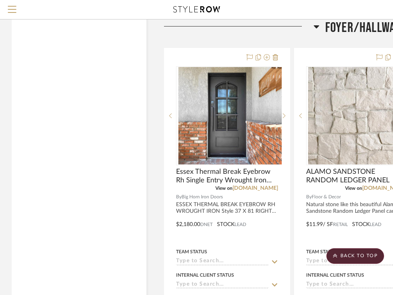
scroll to position [3486, 0]
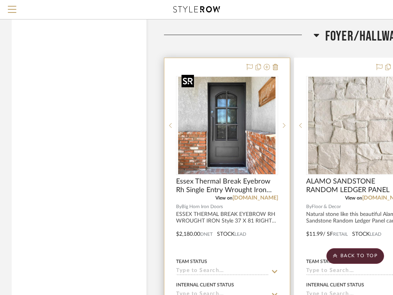
click at [233, 126] on img "0" at bounding box center [227, 125] width 97 height 97
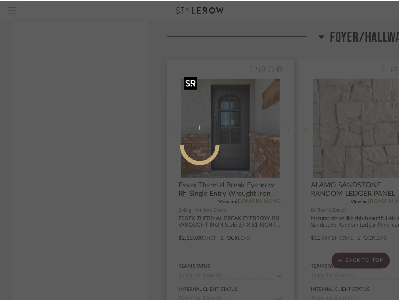
scroll to position [0, 0]
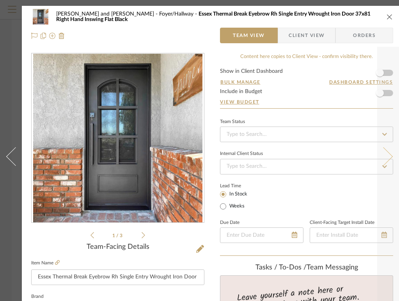
click at [382, 73] on button at bounding box center [388, 156] width 22 height 301
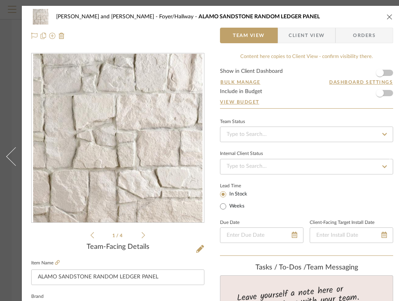
click at [389, 14] on icon "close" at bounding box center [389, 17] width 6 height 6
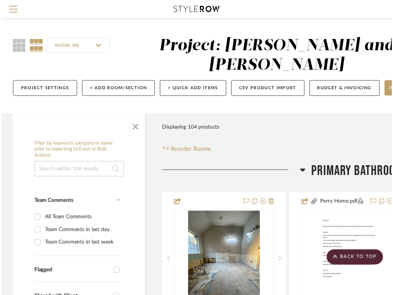
scroll to position [3486, 0]
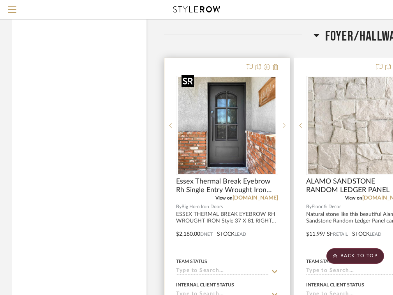
click at [238, 154] on img "0" at bounding box center [227, 125] width 97 height 97
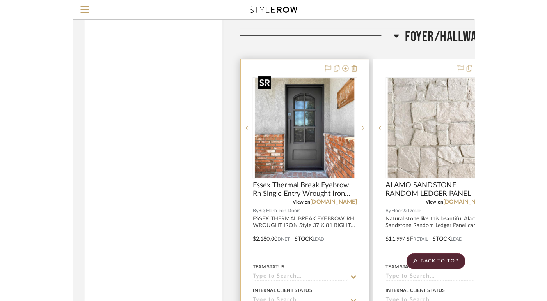
scroll to position [0, 0]
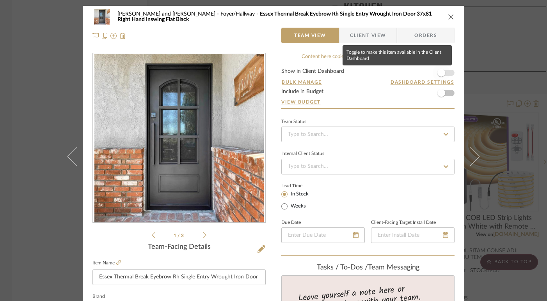
click at [399, 73] on span "button" at bounding box center [441, 73] width 8 height 8
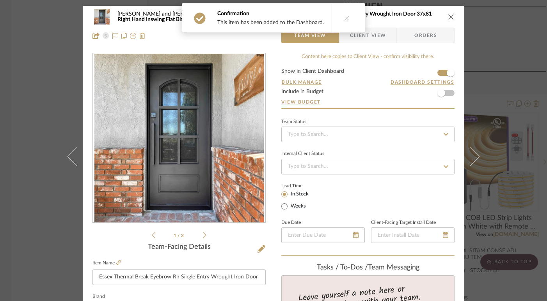
click at [399, 16] on icon "close" at bounding box center [451, 17] width 6 height 6
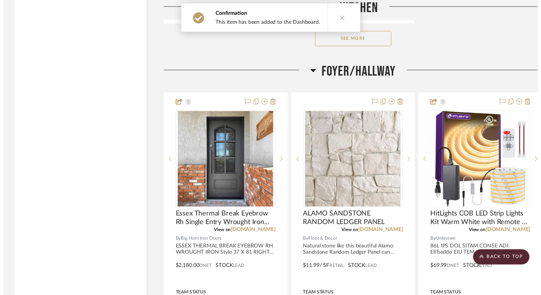
scroll to position [3486, 0]
